Goal: Check status: Check status

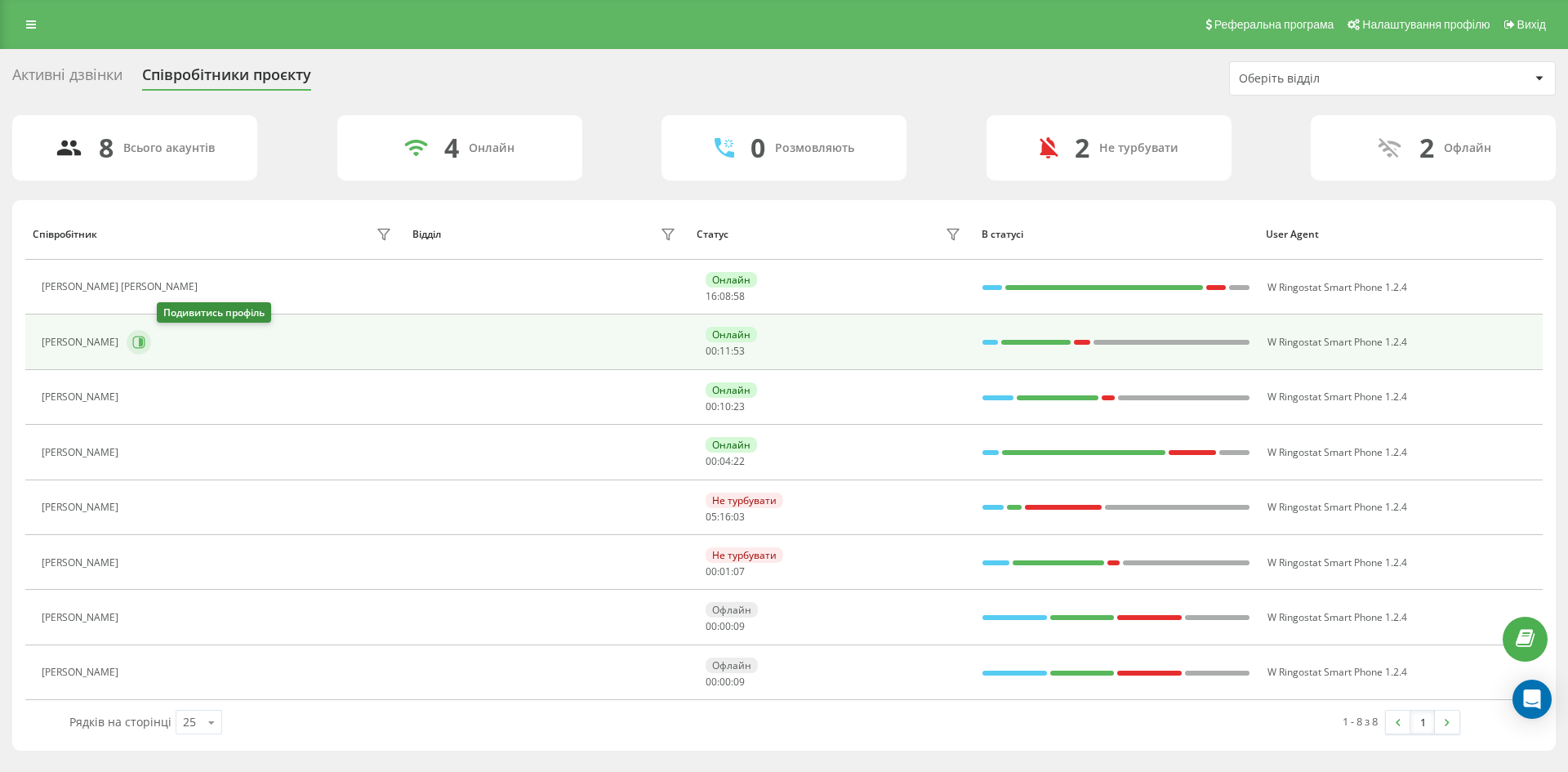
click at [143, 339] on icon at bounding box center [141, 343] width 4 height 8
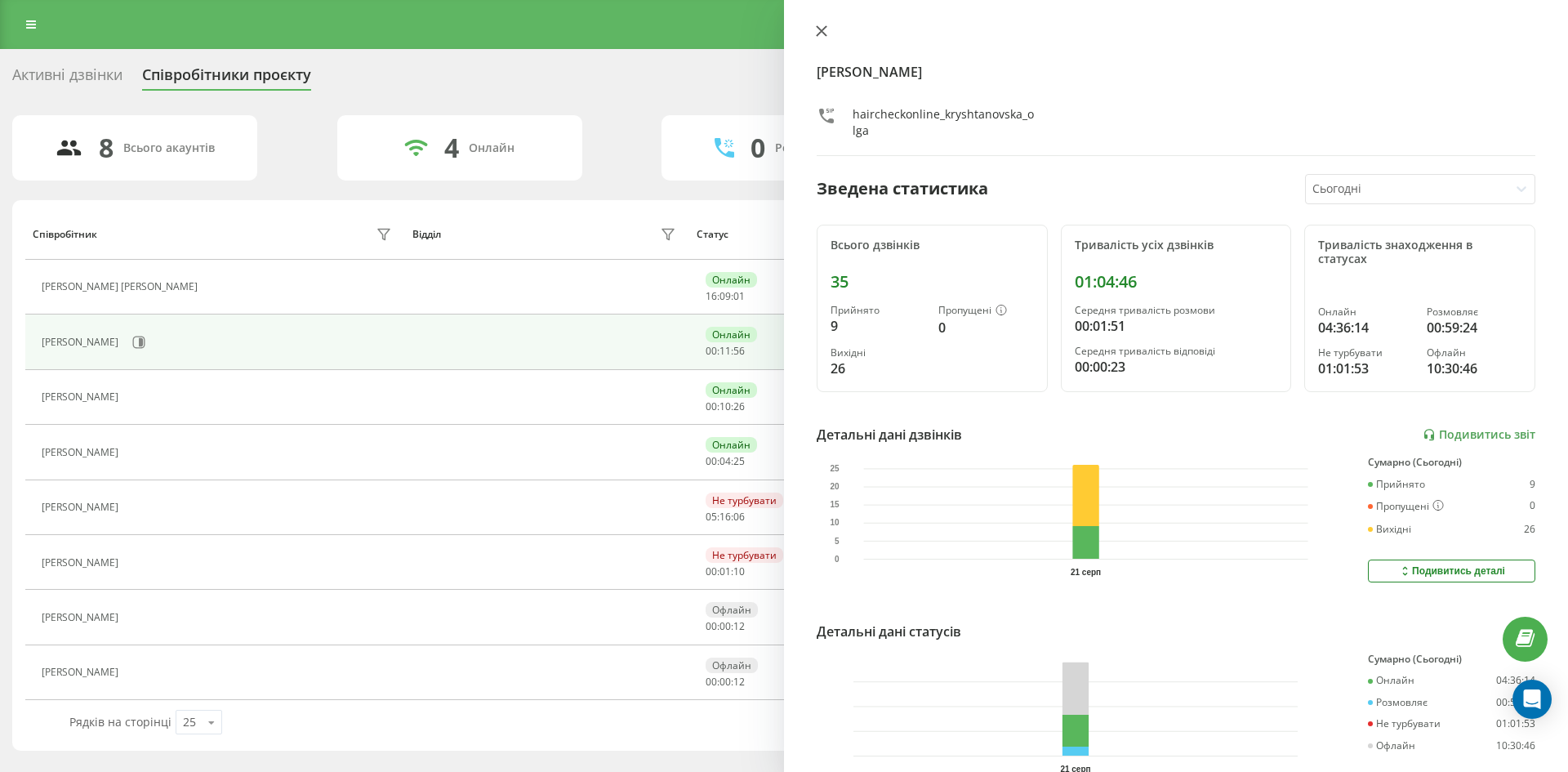
click at [813, 32] on button at bounding box center [822, 32] width 22 height 16
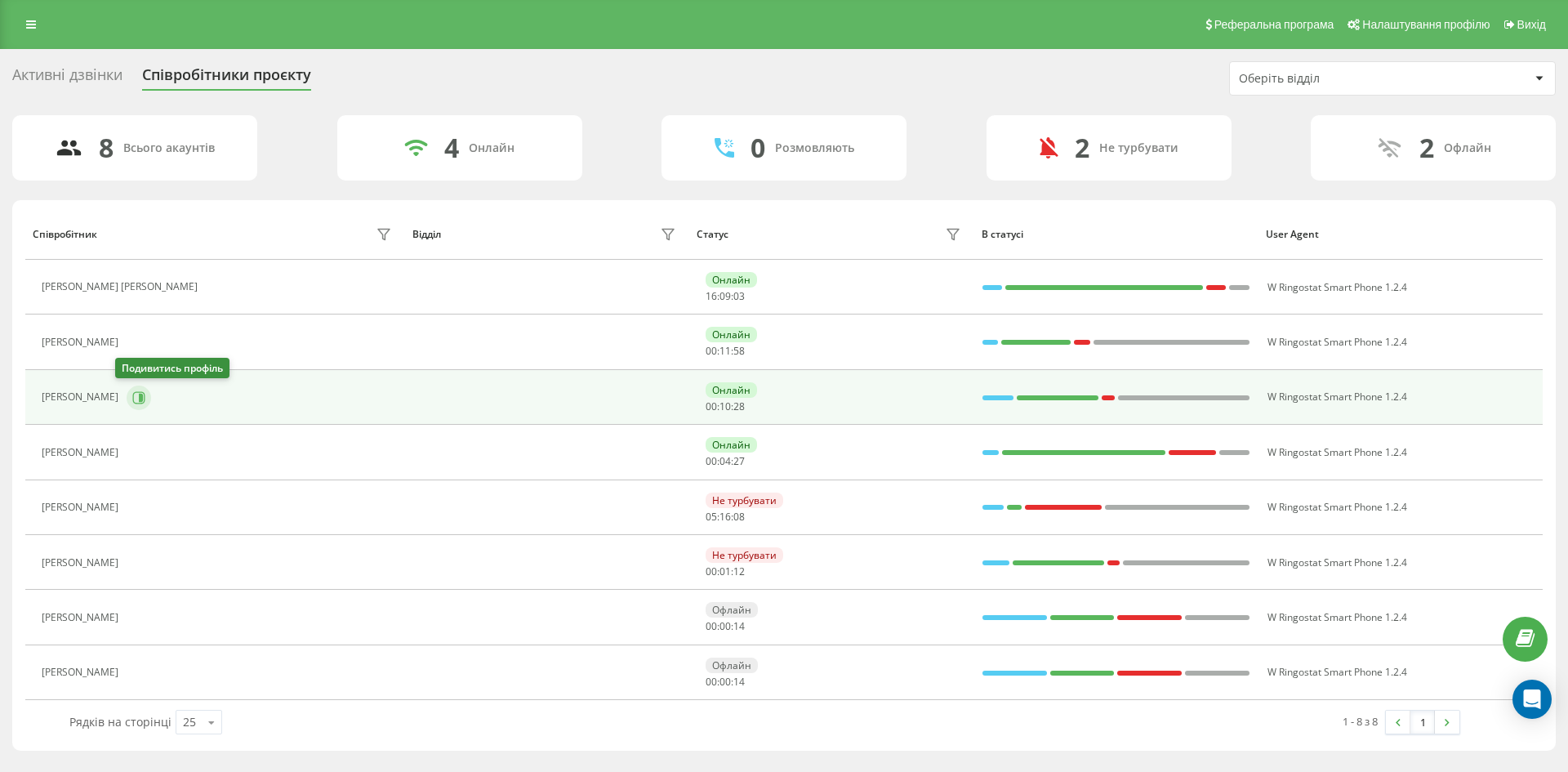
click at [135, 406] on button at bounding box center [139, 398] width 25 height 25
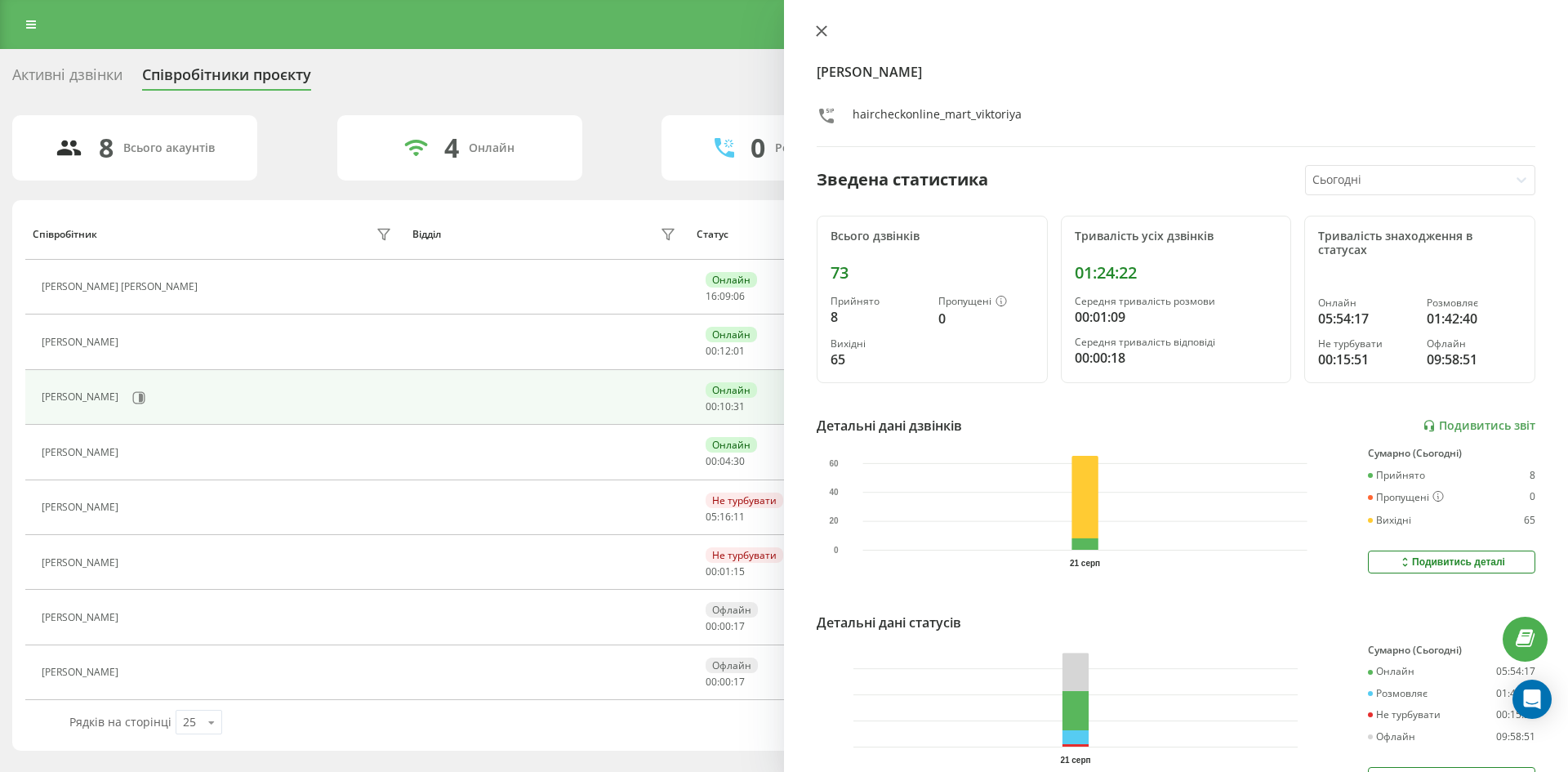
click at [828, 27] on button at bounding box center [822, 32] width 22 height 16
